Goal: Information Seeking & Learning: Learn about a topic

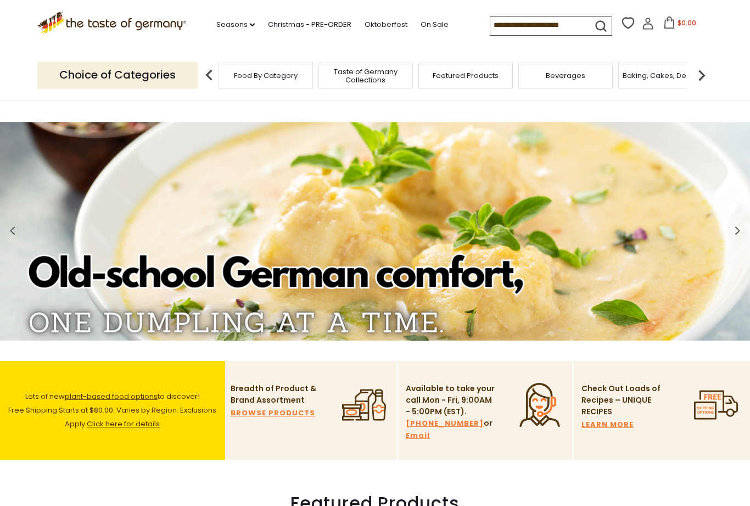
click at [279, 25] on link "Christmas - PRE-ORDER" at bounding box center [309, 25] width 83 height 12
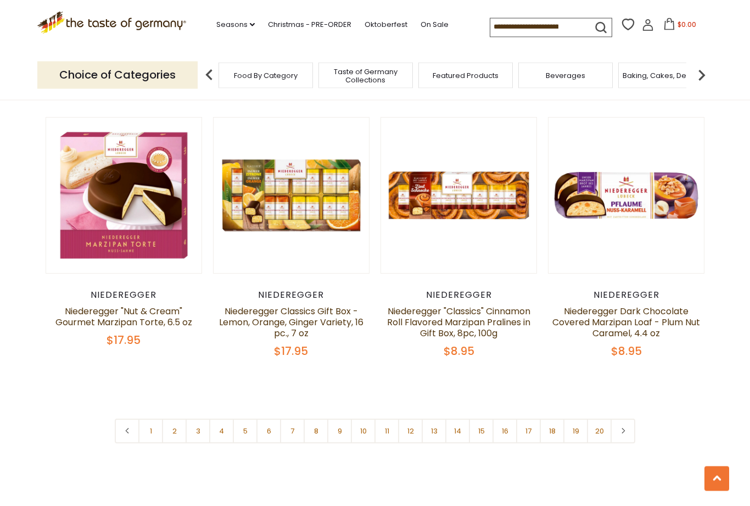
scroll to position [2472, 0]
click at [627, 418] on link at bounding box center [622, 430] width 25 height 25
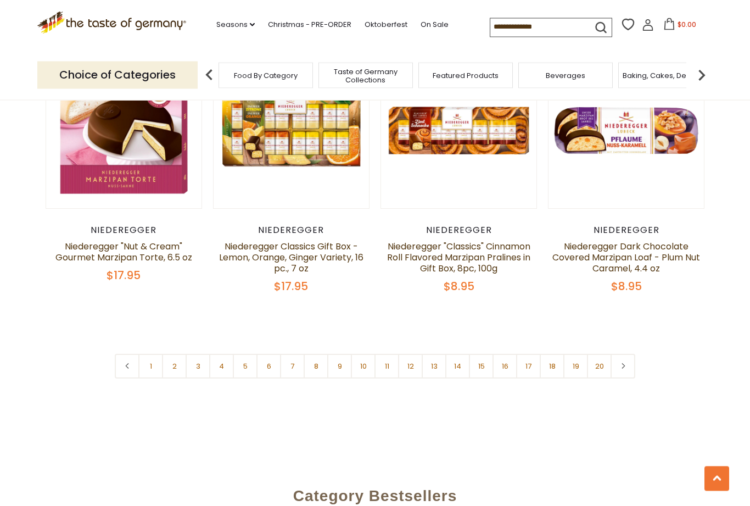
scroll to position [2561, 0]
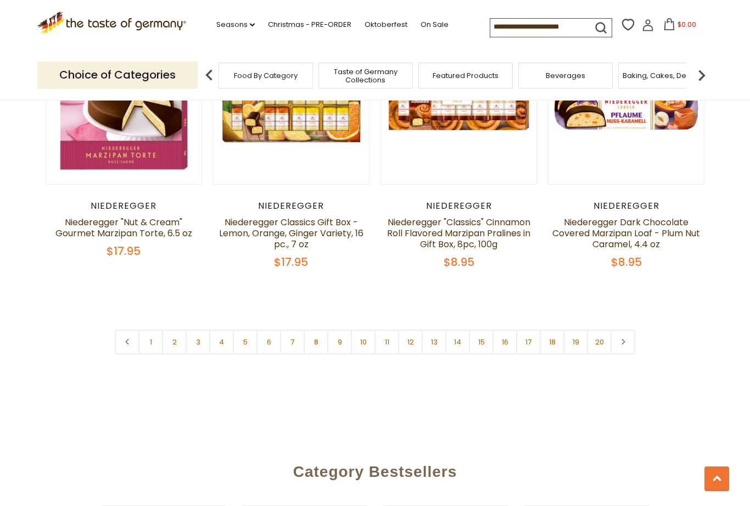
click at [182, 329] on link "2" at bounding box center [174, 341] width 25 height 25
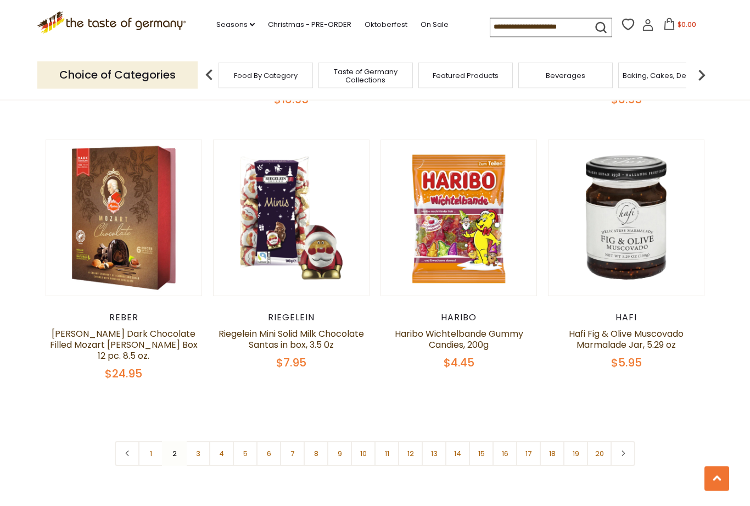
scroll to position [2479, 0]
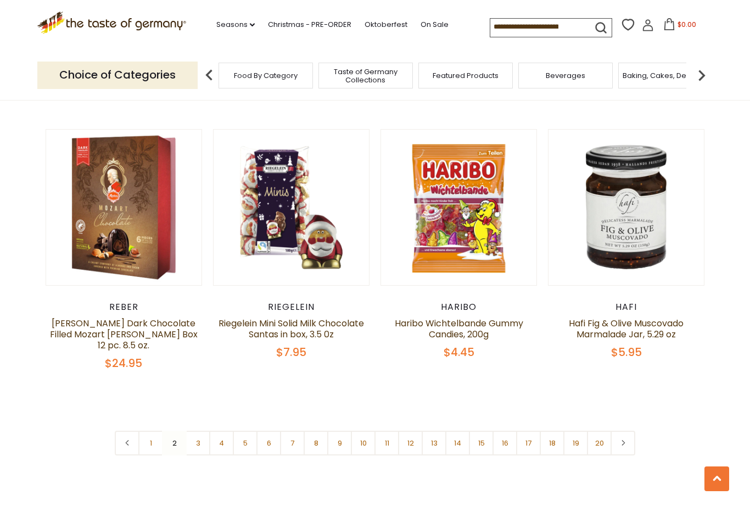
click at [204, 430] on link "3" at bounding box center [198, 442] width 25 height 25
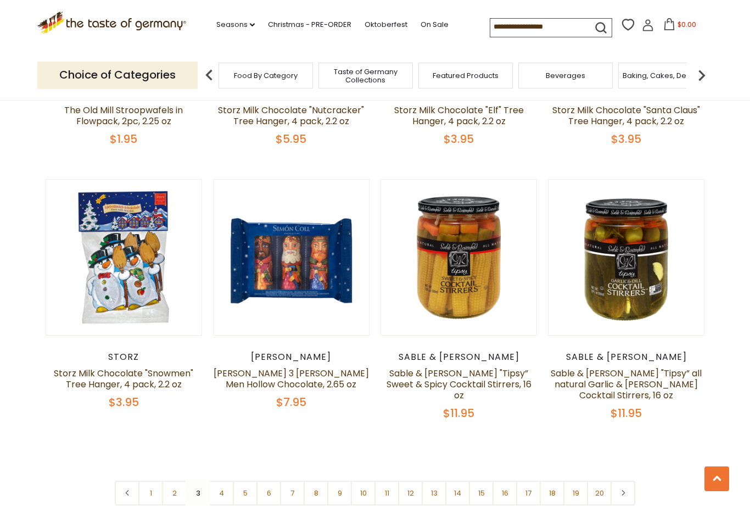
scroll to position [2402, 0]
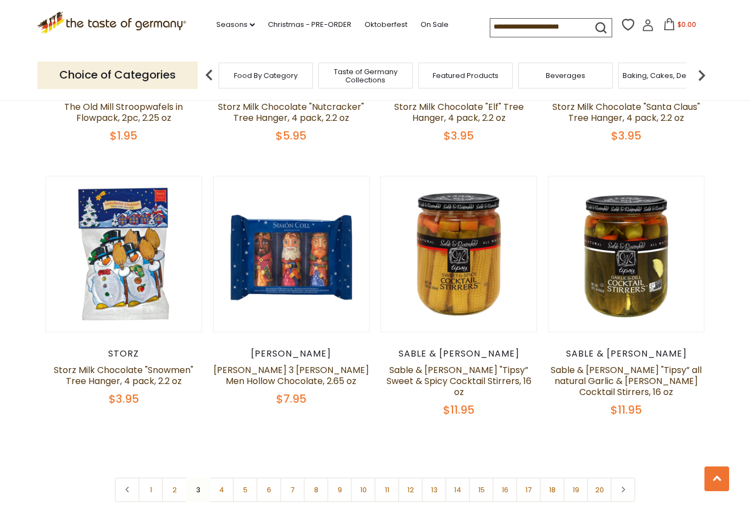
click at [227, 477] on link "4" at bounding box center [221, 489] width 25 height 25
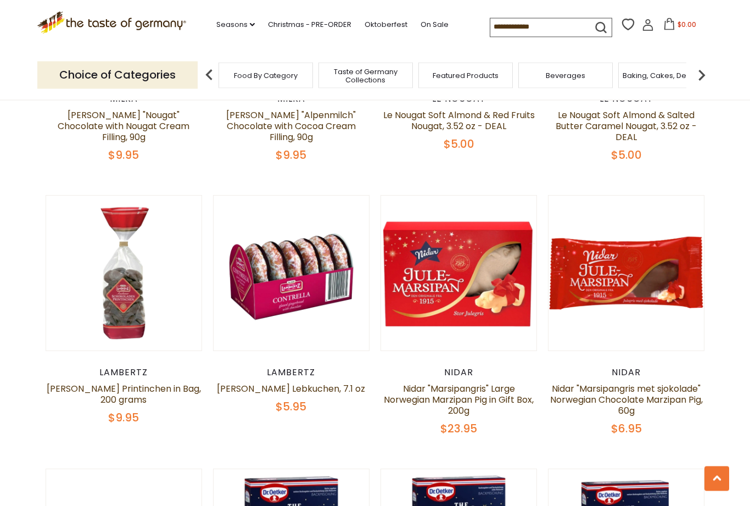
scroll to position [1034, 0]
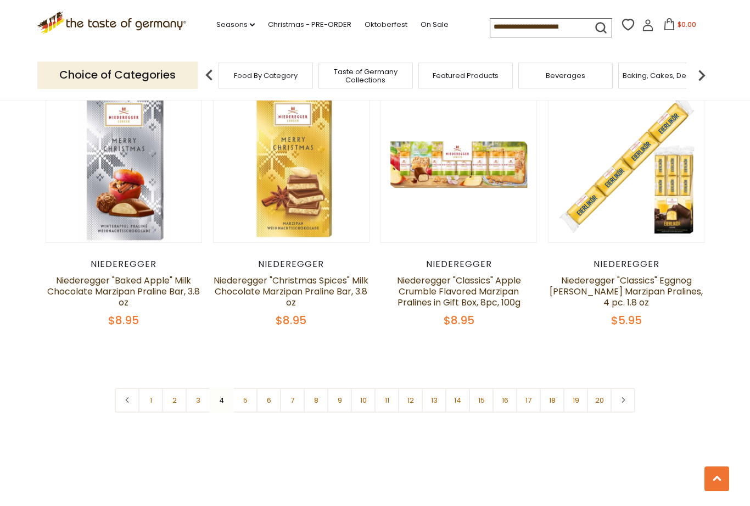
click at [247, 388] on link "5" at bounding box center [245, 400] width 25 height 25
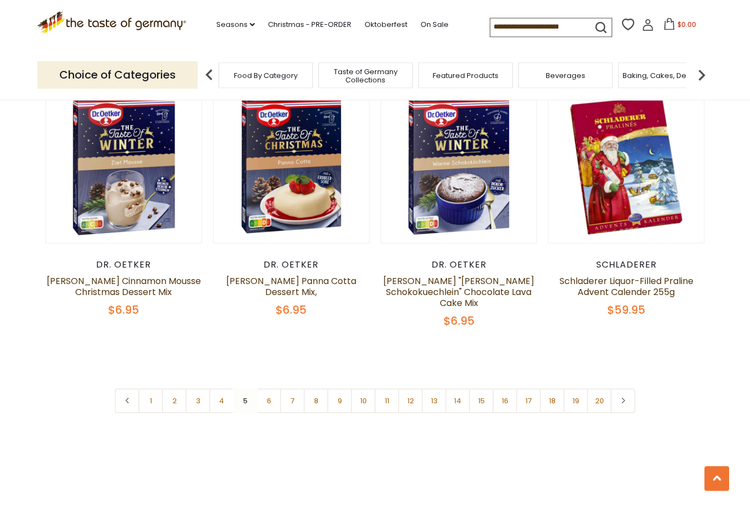
scroll to position [2501, 0]
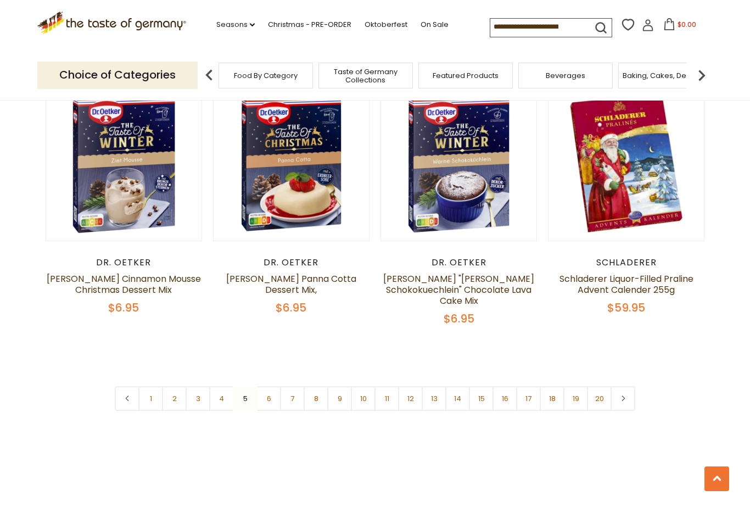
click at [274, 386] on link "6" at bounding box center [268, 398] width 25 height 25
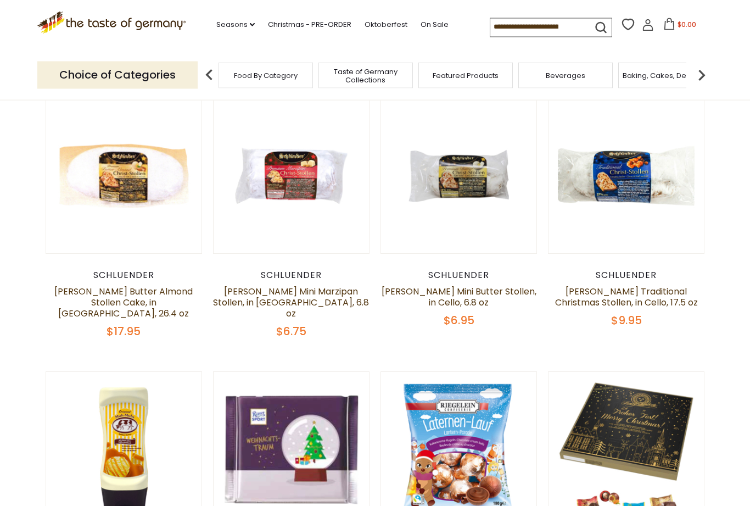
scroll to position [0, 0]
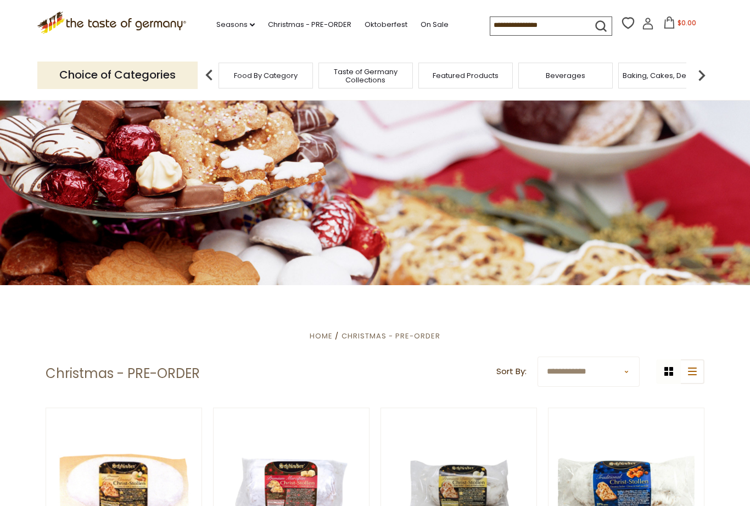
click at [76, 20] on icon ".st0{fill:#EDD300;} .st1{fill:#D33E21;}" at bounding box center [111, 23] width 149 height 23
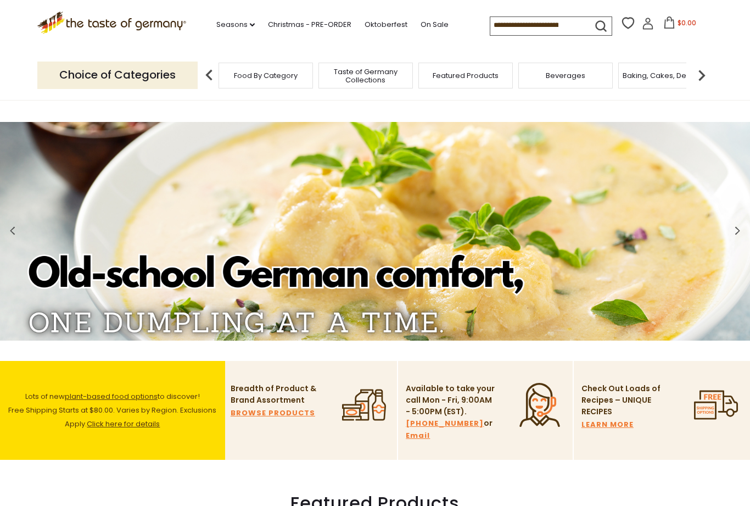
click at [614, 430] on link "LEARN MORE" at bounding box center [607, 424] width 52 height 12
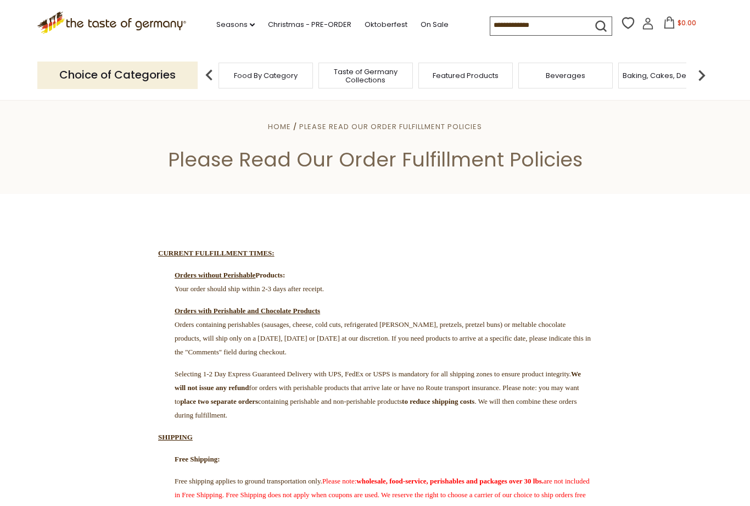
click at [280, 125] on span "Home" at bounding box center [279, 126] width 23 height 10
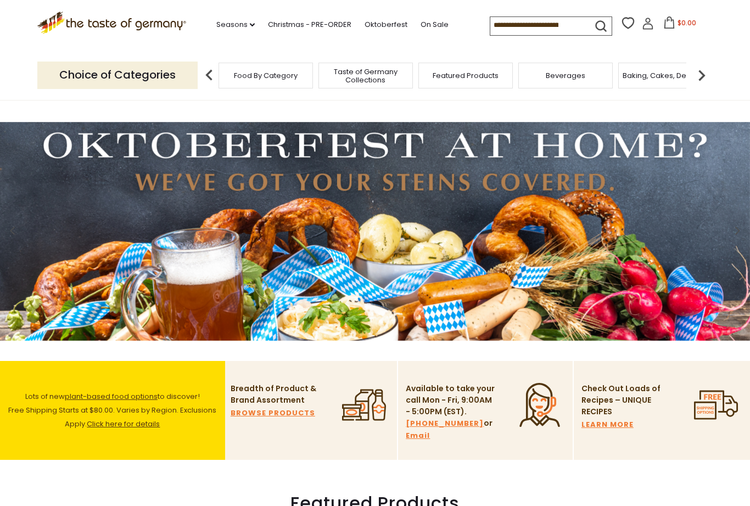
click at [611, 428] on link "LEARN MORE" at bounding box center [607, 424] width 52 height 12
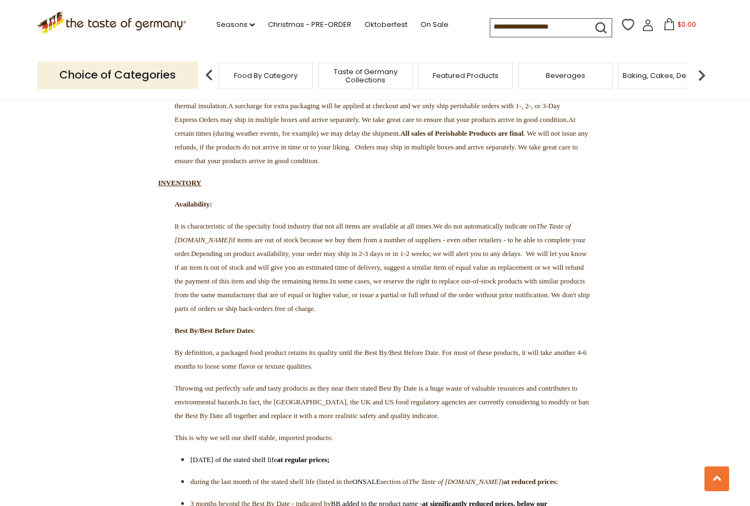
scroll to position [1520, 0]
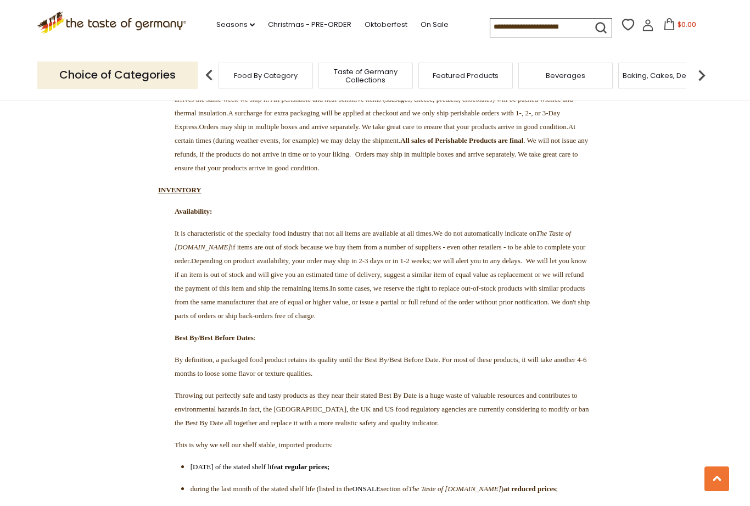
click at [80, 20] on icon ".st0{fill:#EDD300;} .st1{fill:#D33E21;}" at bounding box center [111, 23] width 149 height 23
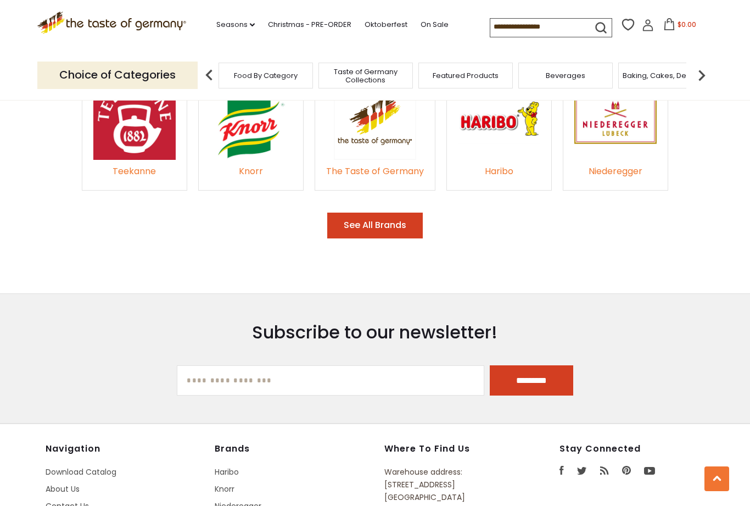
scroll to position [1676, 0]
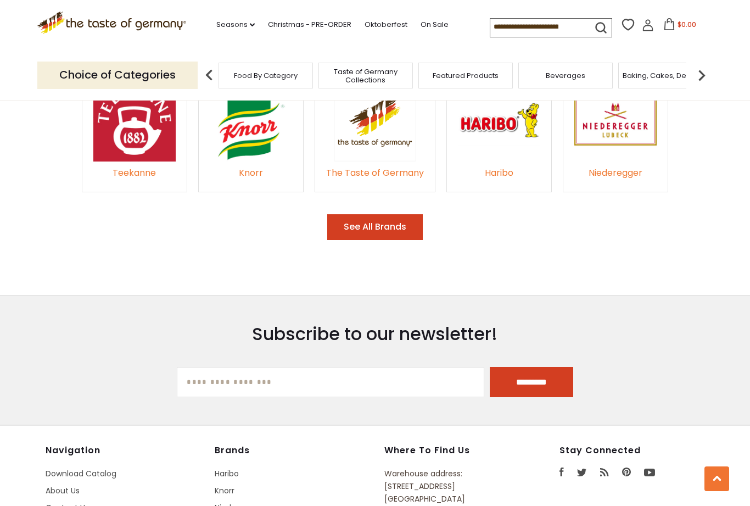
click at [520, 30] on input at bounding box center [536, 26] width 93 height 15
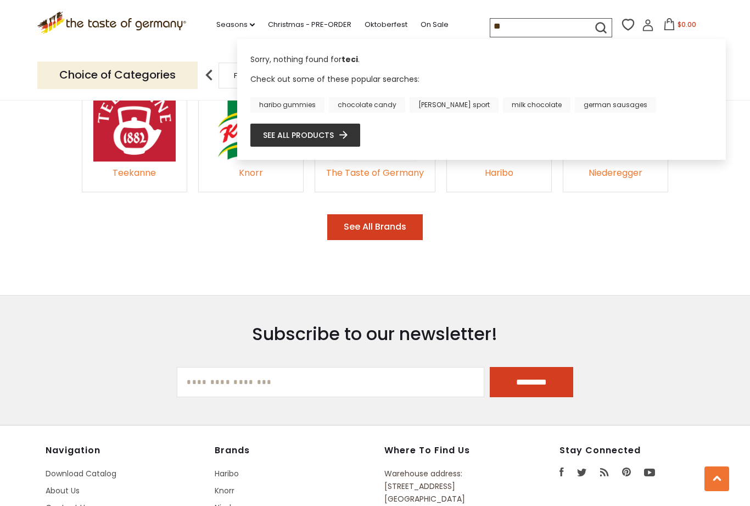
type input "*"
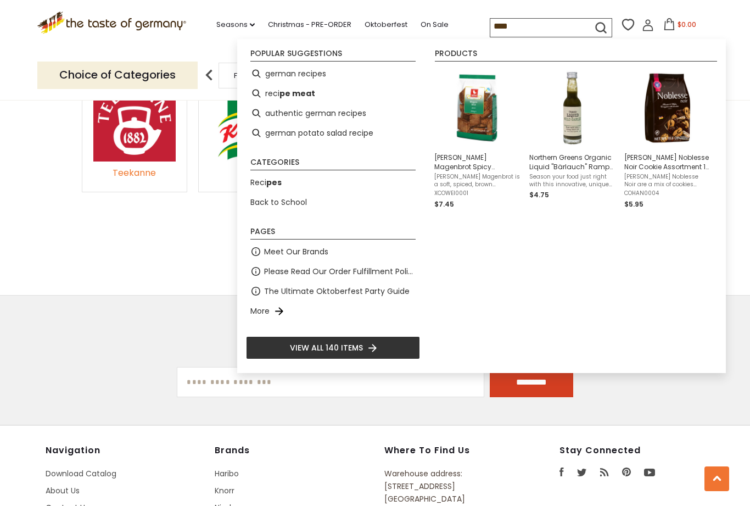
click at [306, 78] on li "german recipes" at bounding box center [333, 74] width 174 height 20
type input "**********"
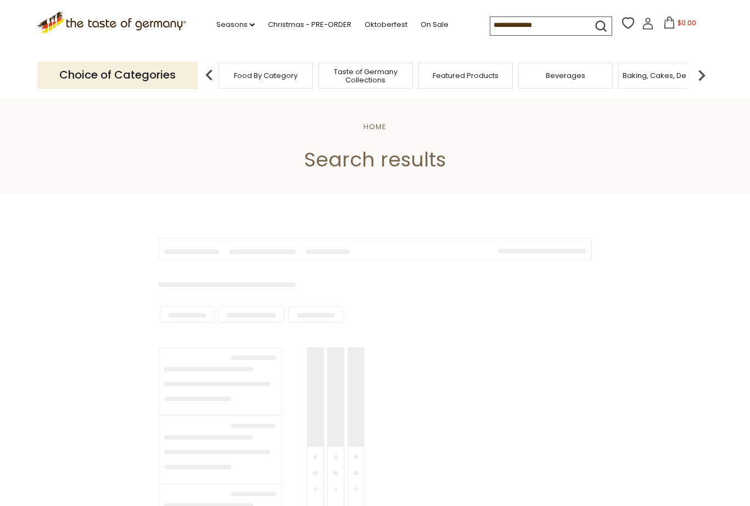
type input "**********"
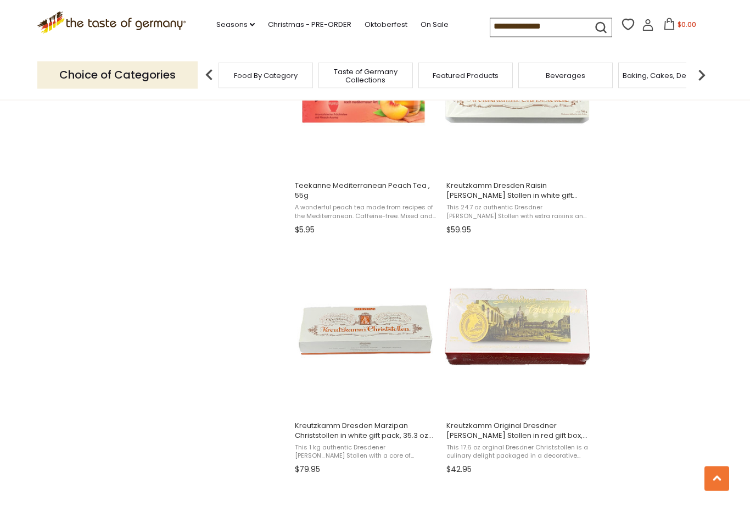
scroll to position [1254, 0]
